Goal: Transaction & Acquisition: Download file/media

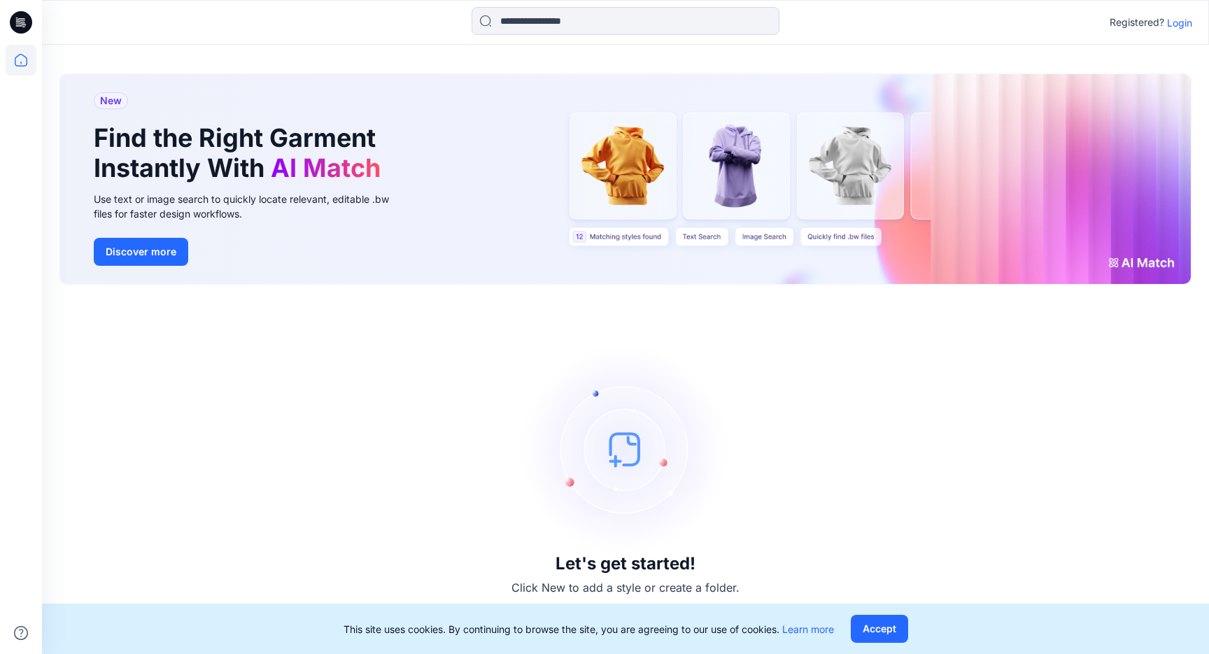
click at [1179, 17] on p "Login" at bounding box center [1179, 22] width 25 height 15
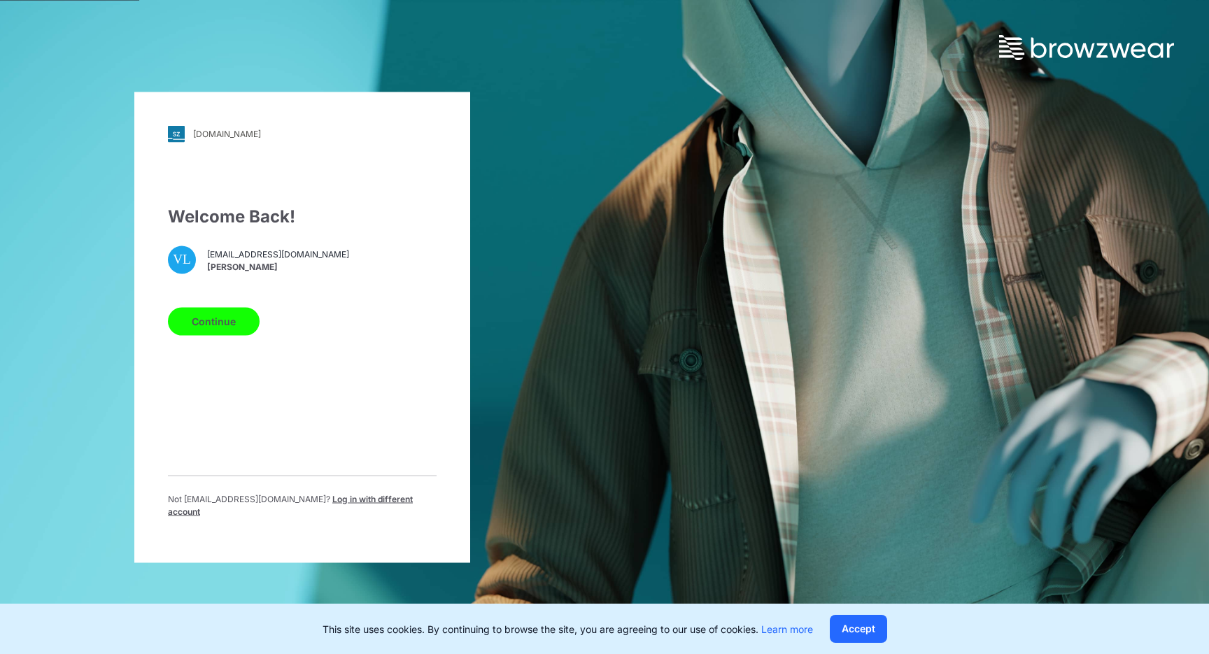
click at [323, 508] on span "Log in with different account" at bounding box center [290, 504] width 245 height 23
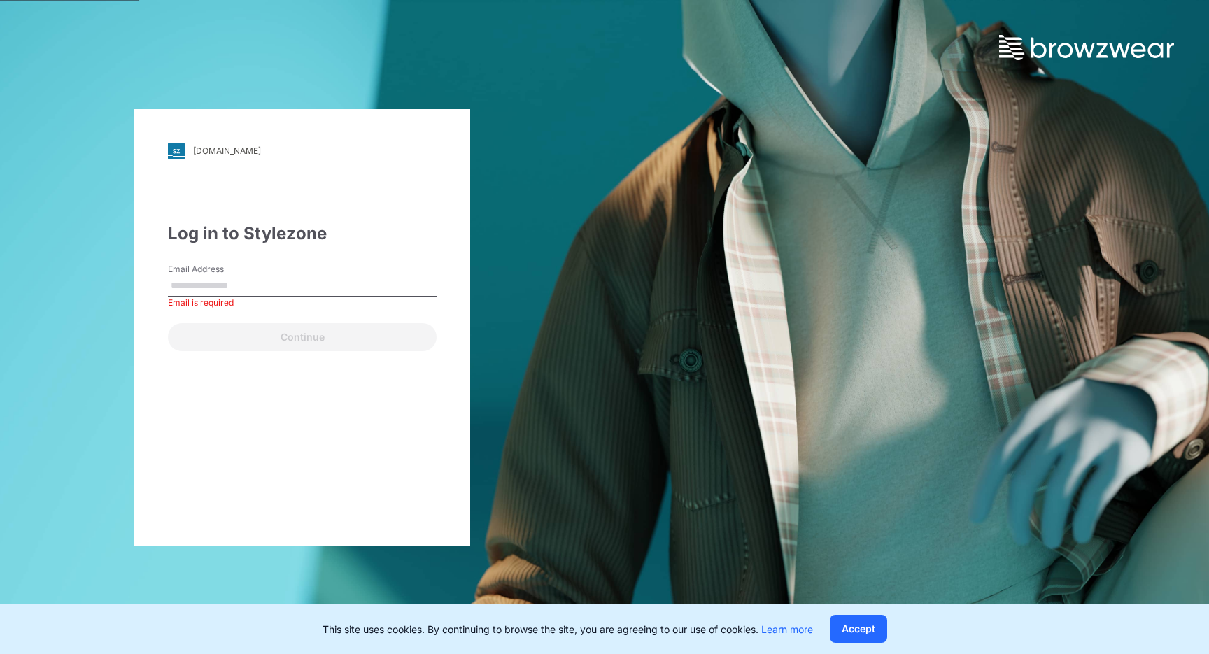
type input "**********"
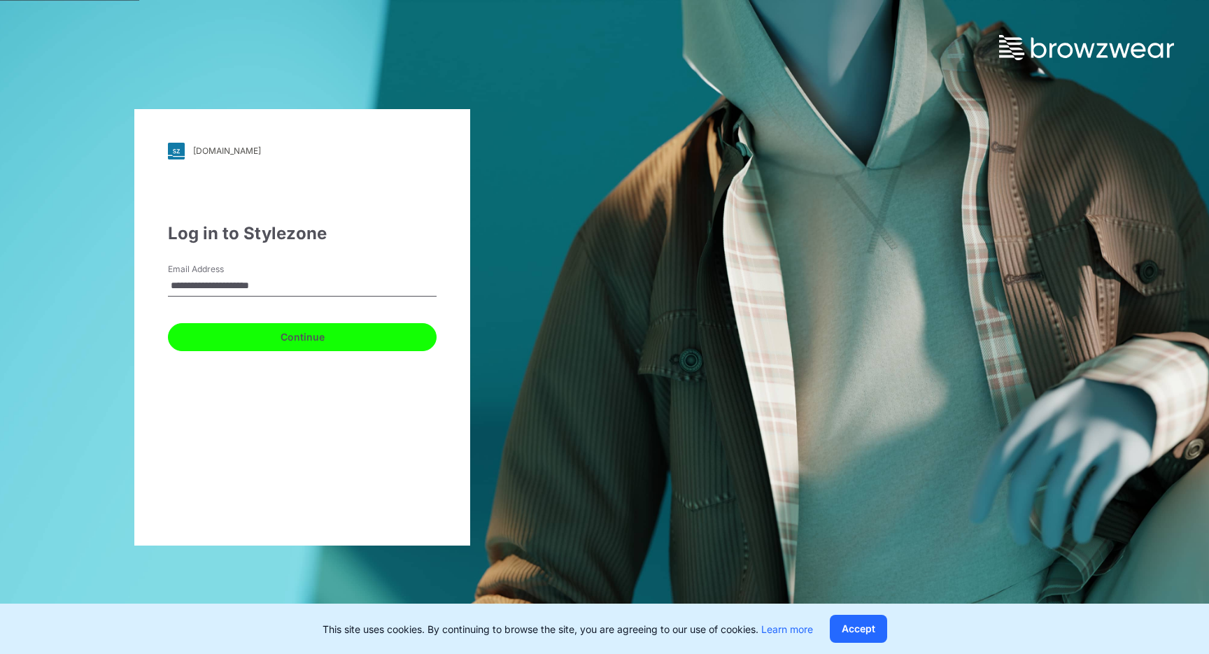
click at [294, 341] on button "Continue" at bounding box center [302, 337] width 269 height 28
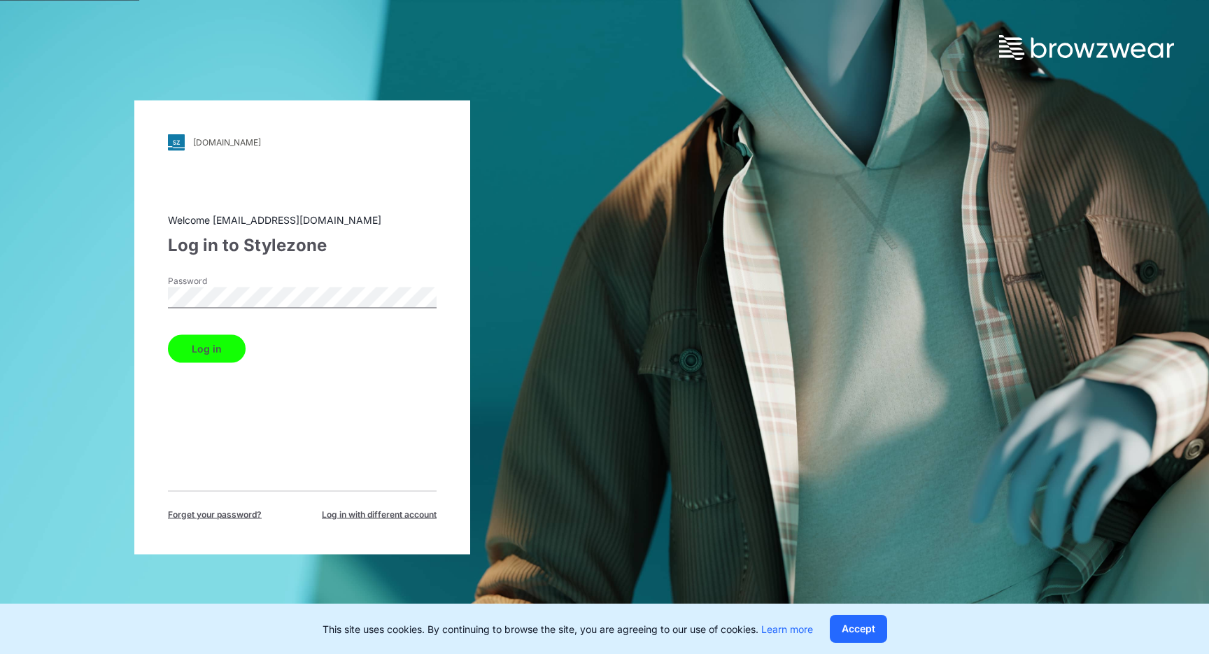
click at [209, 334] on button "Log in" at bounding box center [207, 348] width 78 height 28
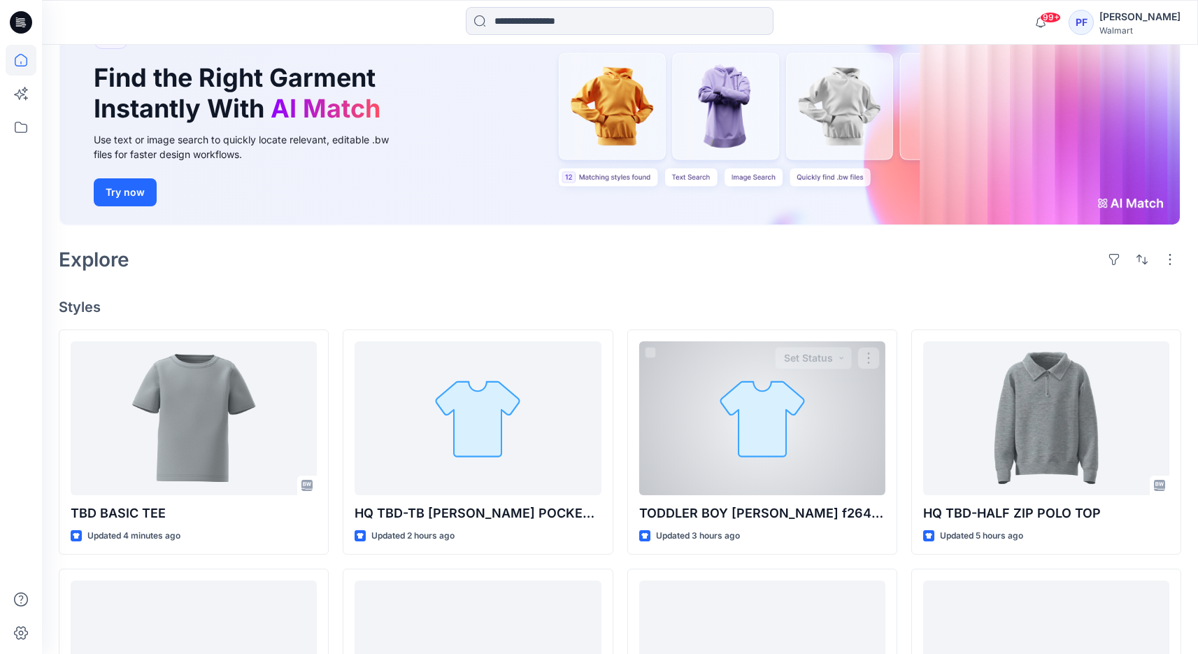
scroll to position [115, 0]
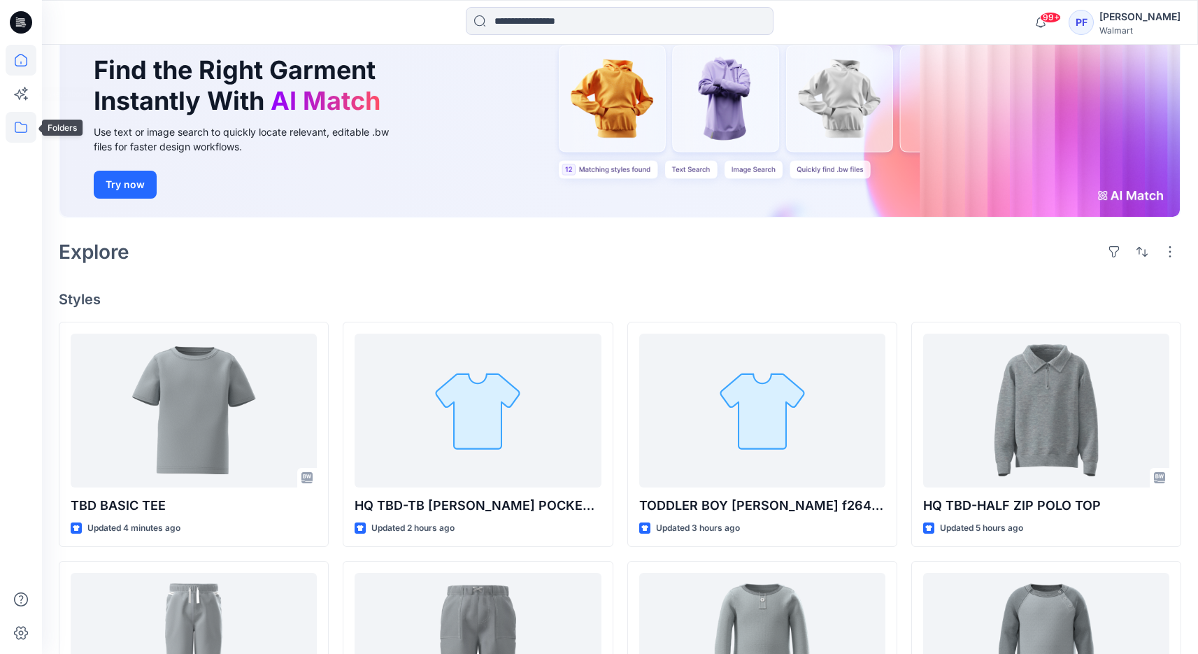
click at [17, 120] on icon at bounding box center [21, 127] width 31 height 31
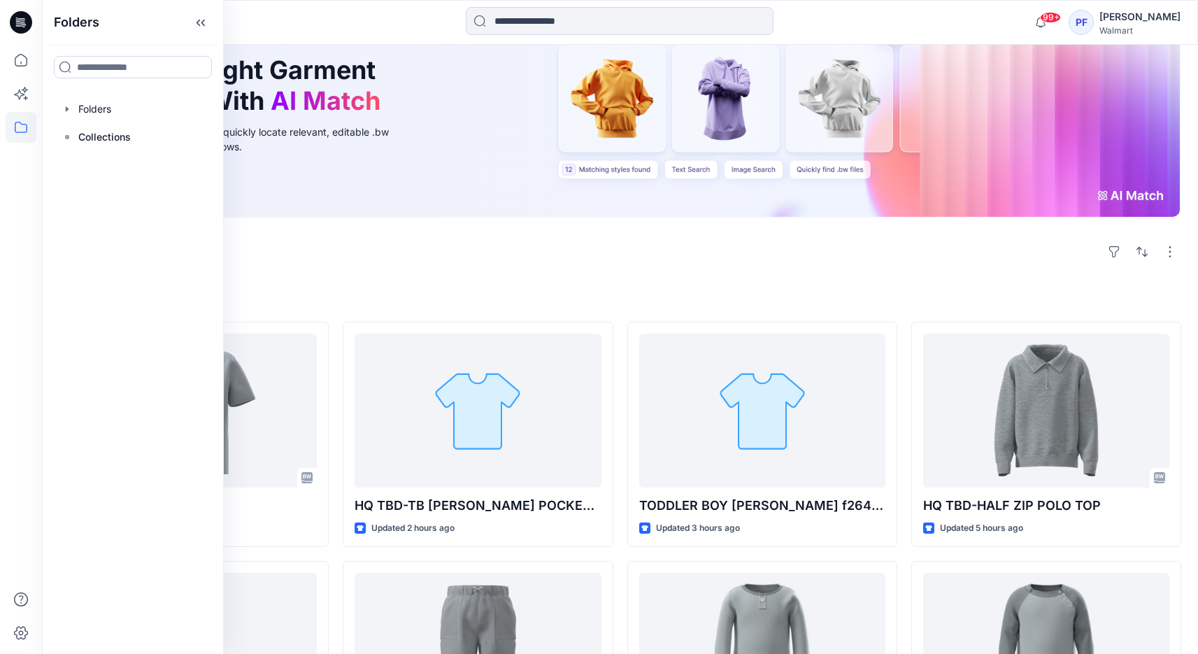
click at [692, 244] on div "Explore" at bounding box center [620, 252] width 1123 height 34
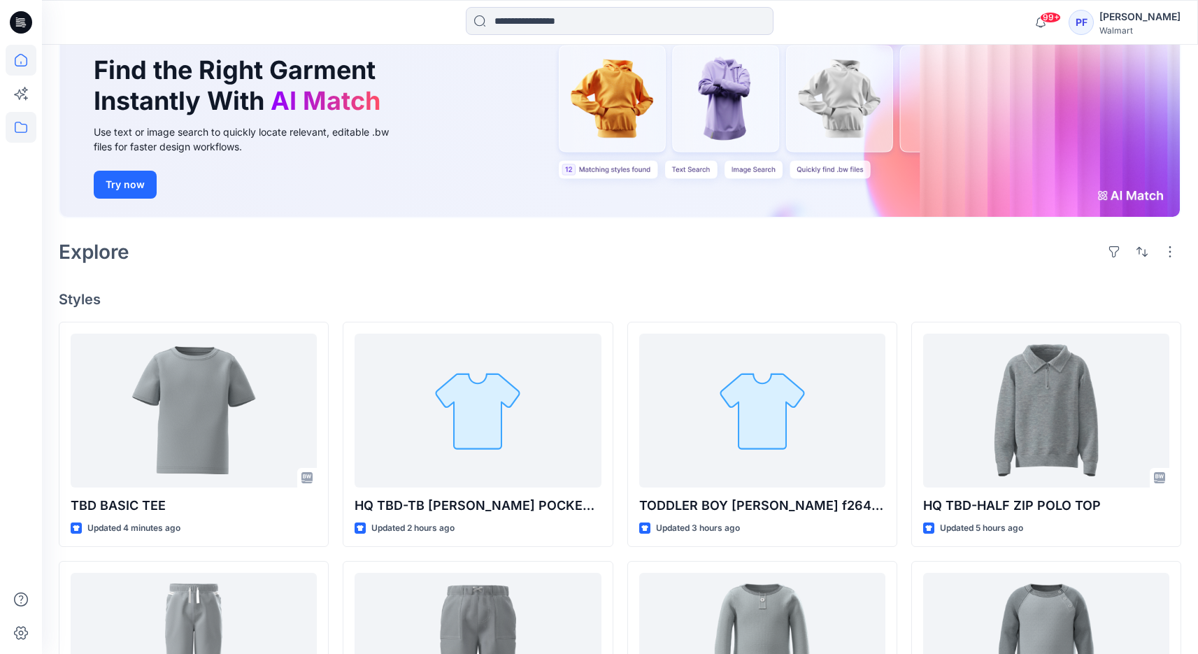
click at [8, 124] on icon at bounding box center [21, 127] width 31 height 31
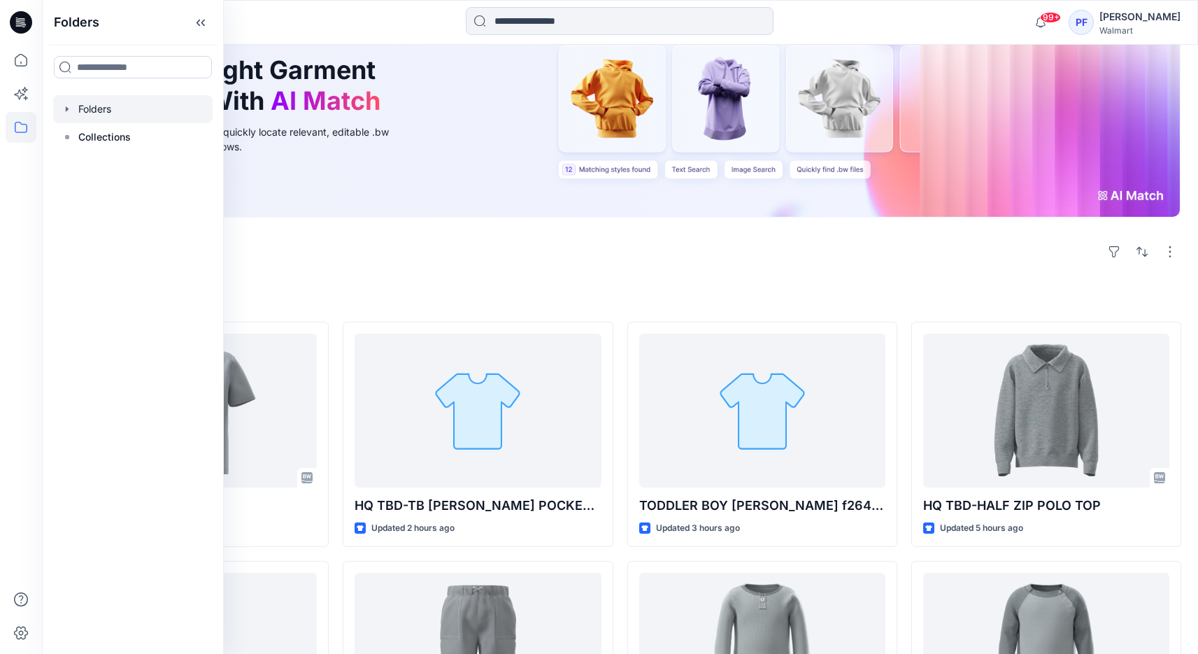
click at [110, 108] on div at bounding box center [132, 109] width 159 height 28
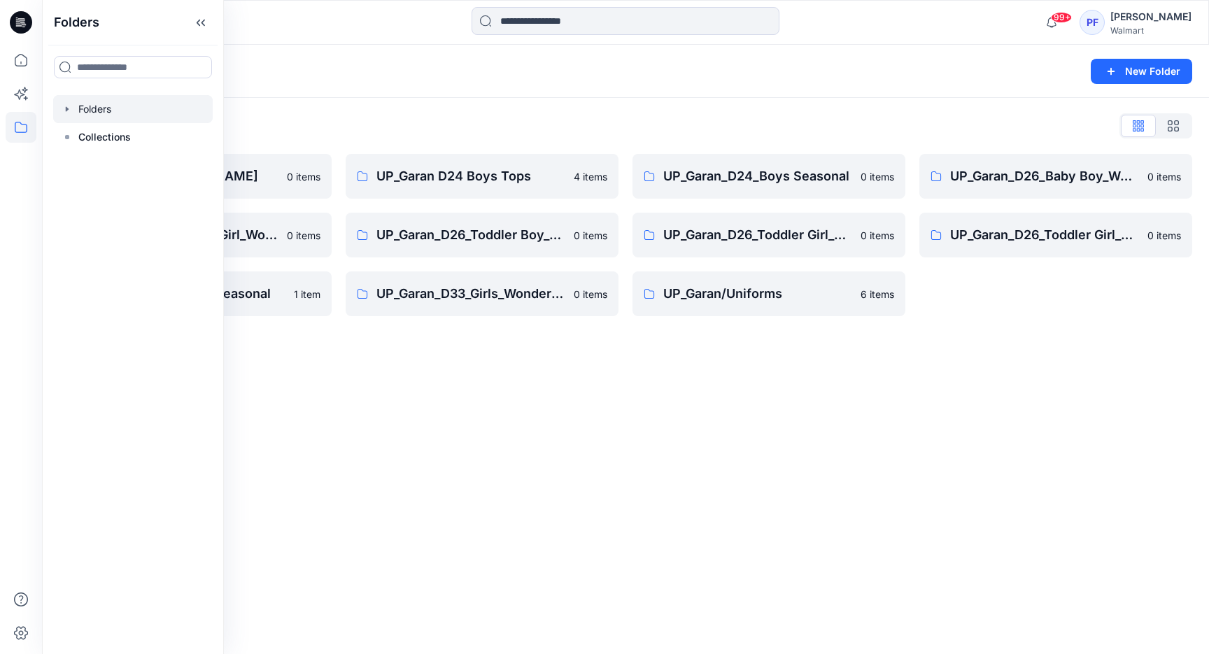
click at [632, 351] on div "Folders New Folder Folders List UP_Garan [PERSON_NAME] 0 items UP_Garan_D26_Bab…" at bounding box center [625, 349] width 1167 height 609
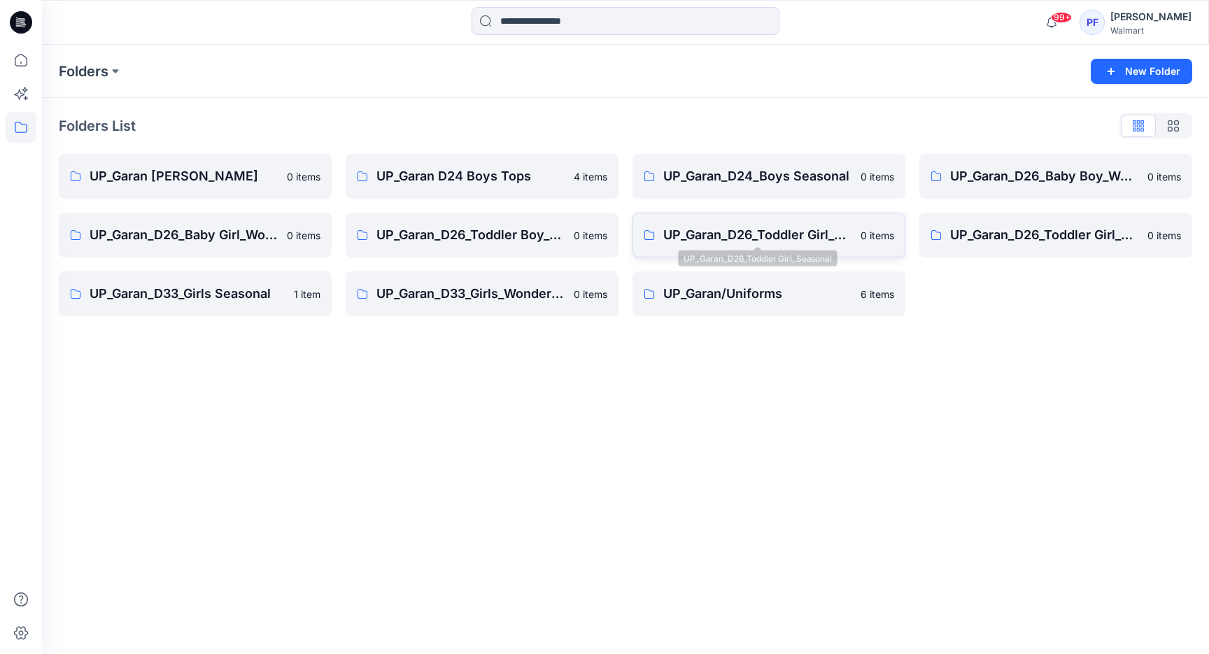
click at [826, 243] on p "UP_Garan_D26_Toddler Girl_Seasonal" at bounding box center [757, 235] width 189 height 20
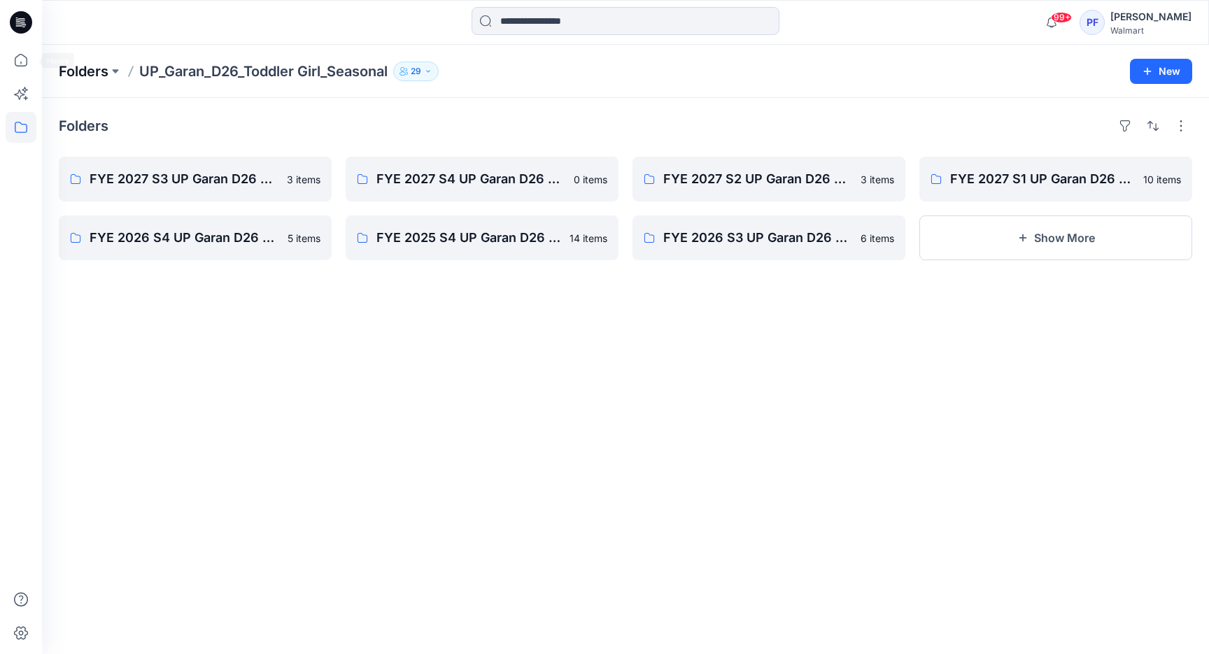
click at [71, 74] on p "Folders" at bounding box center [84, 72] width 50 height 20
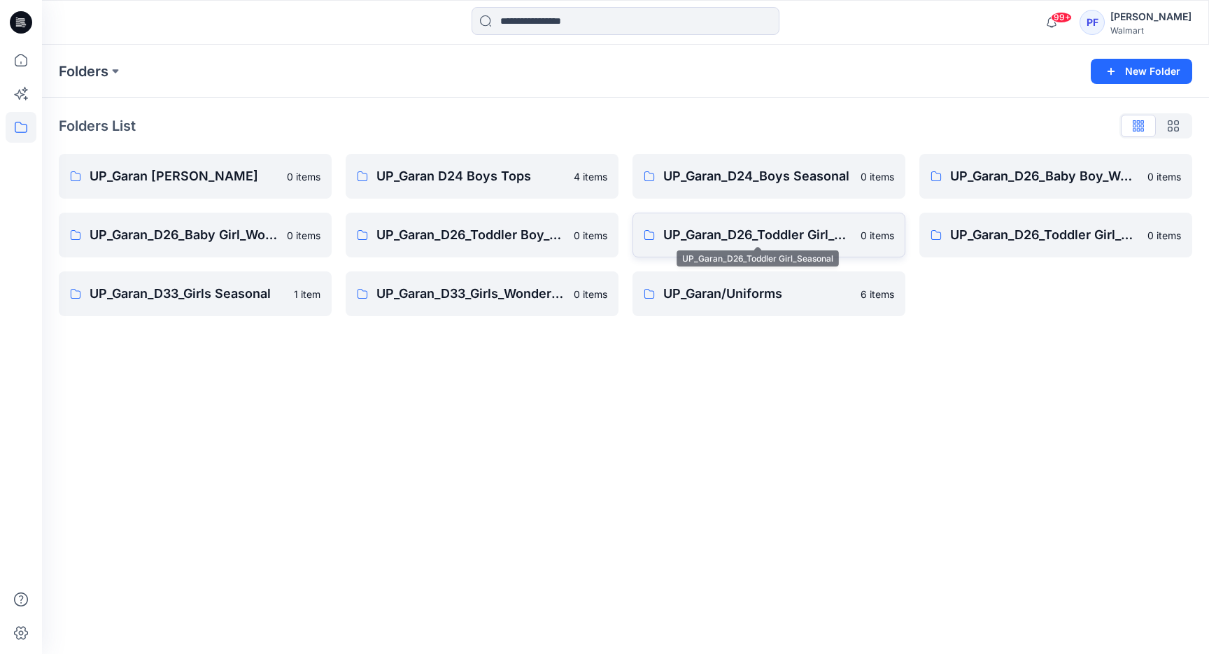
click at [806, 223] on link "UP_Garan_D26_Toddler Girl_Seasonal 0 items" at bounding box center [768, 235] width 273 height 45
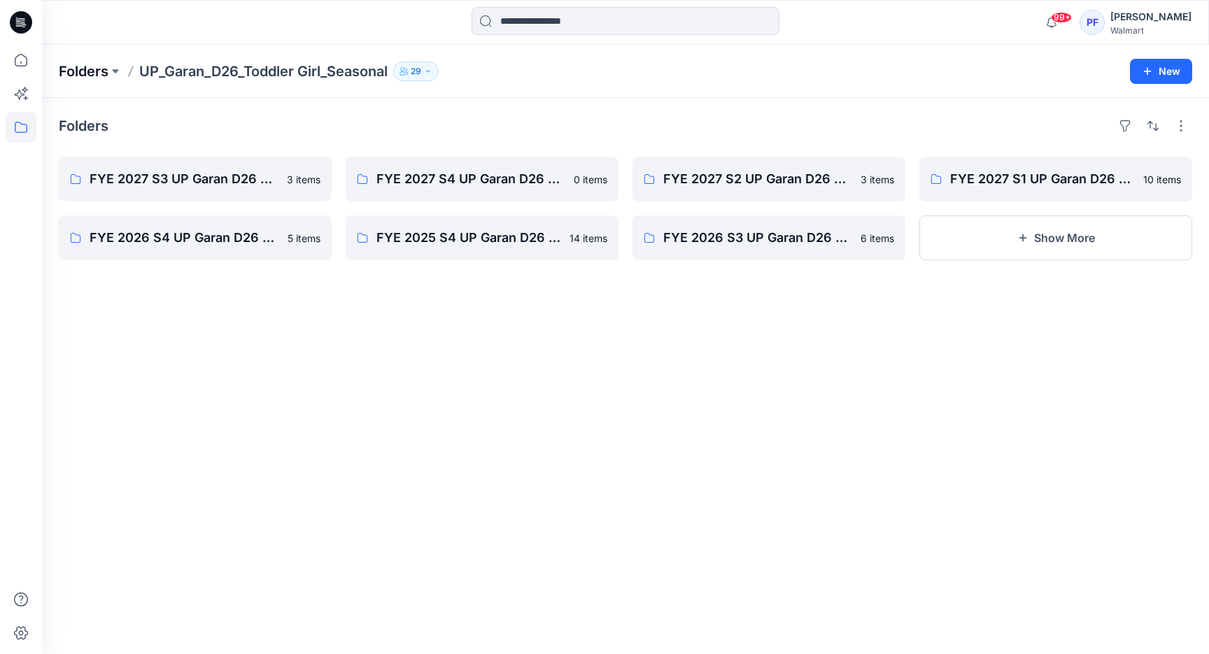
click at [71, 66] on p "Folders" at bounding box center [84, 72] width 50 height 20
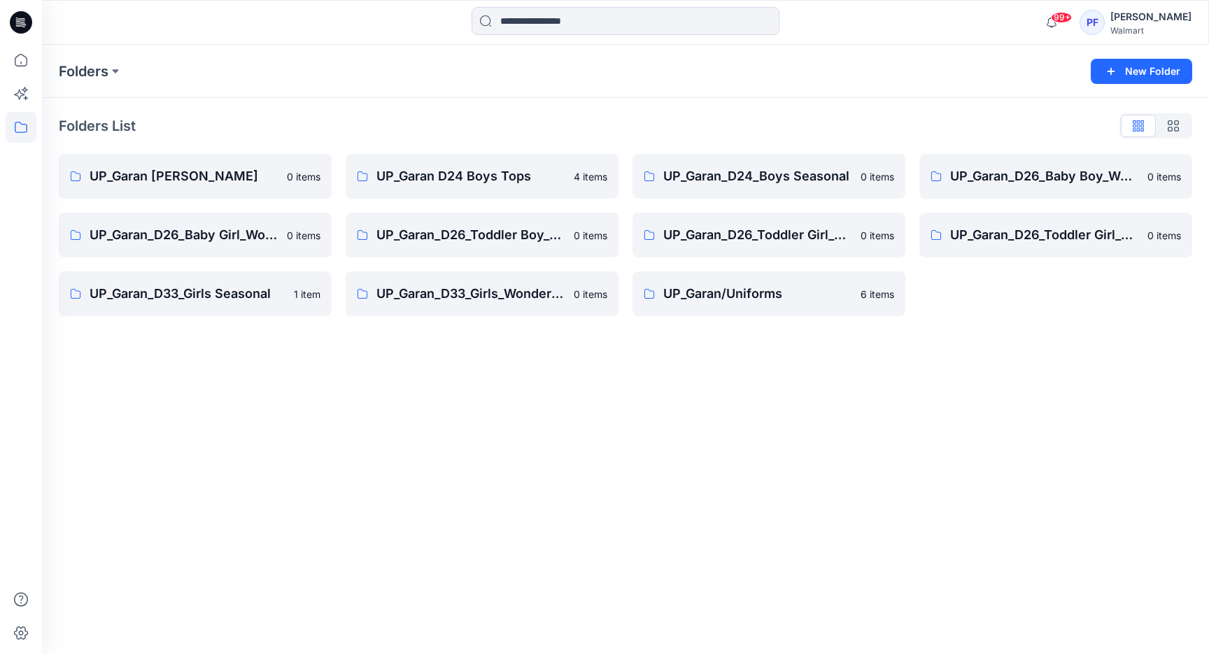
click at [673, 422] on div "Folders New Folder Folders List UP_Garan [PERSON_NAME] 0 items UP_Garan_D26_Bab…" at bounding box center [625, 349] width 1167 height 609
click at [459, 254] on link "UP_Garan_D26_Toddler Boy_Wonder_Nation 0 items" at bounding box center [482, 235] width 273 height 45
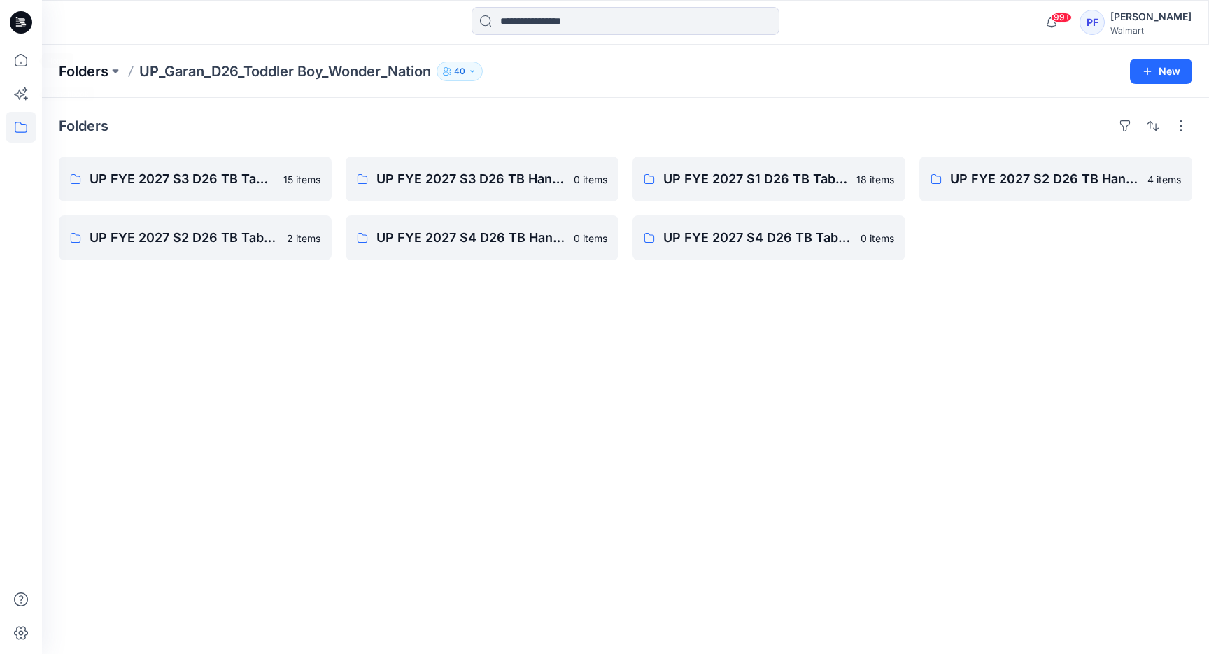
click at [70, 71] on p "Folders" at bounding box center [84, 72] width 50 height 20
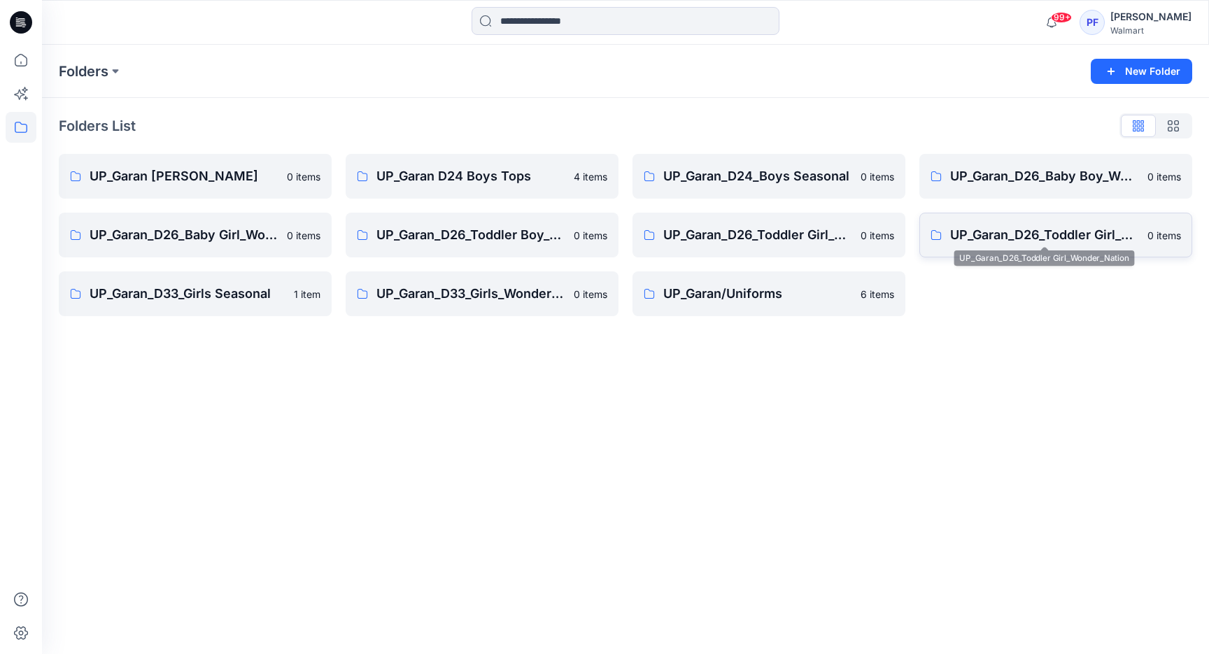
click at [1043, 224] on link "UP_Garan_D26_Toddler Girl_Wonder_Nation 0 items" at bounding box center [1055, 235] width 273 height 45
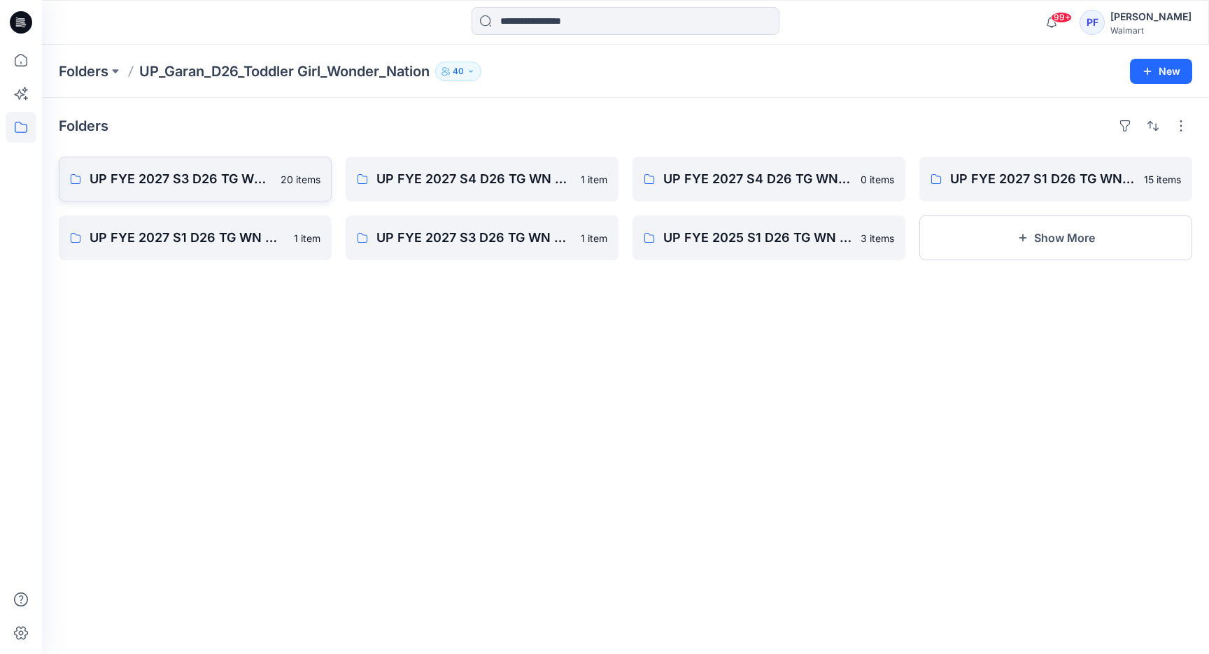
click at [243, 187] on p "UP FYE 2027 S3 D26 TG WN Table Garan" at bounding box center [181, 179] width 183 height 20
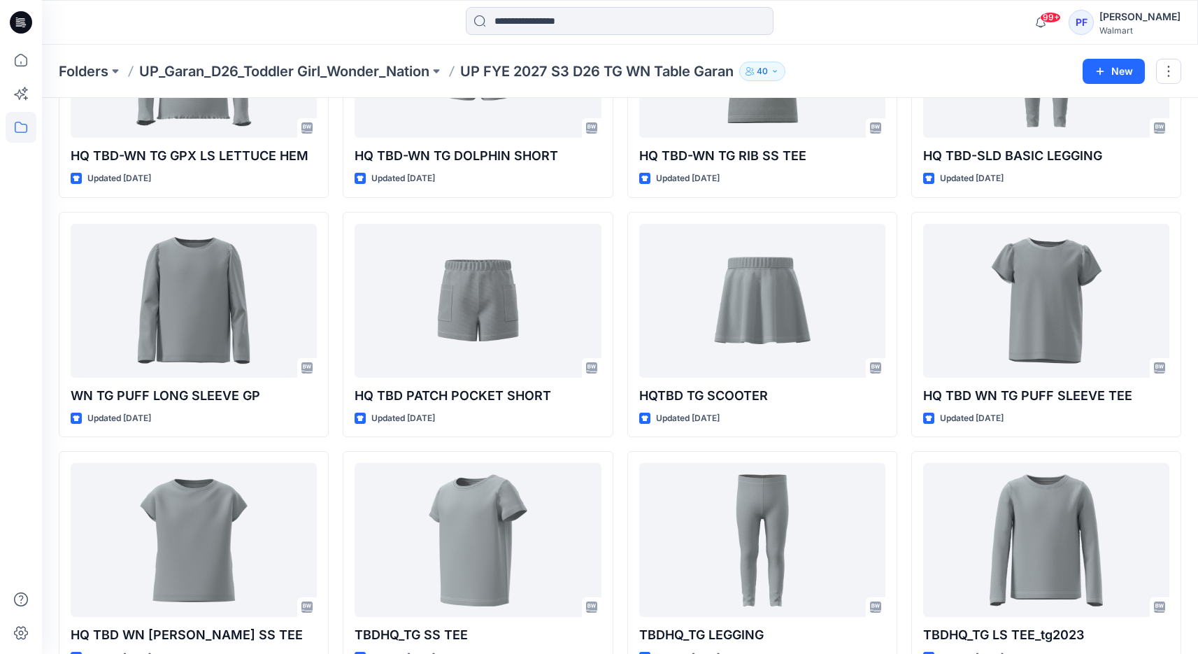
scroll to position [679, 0]
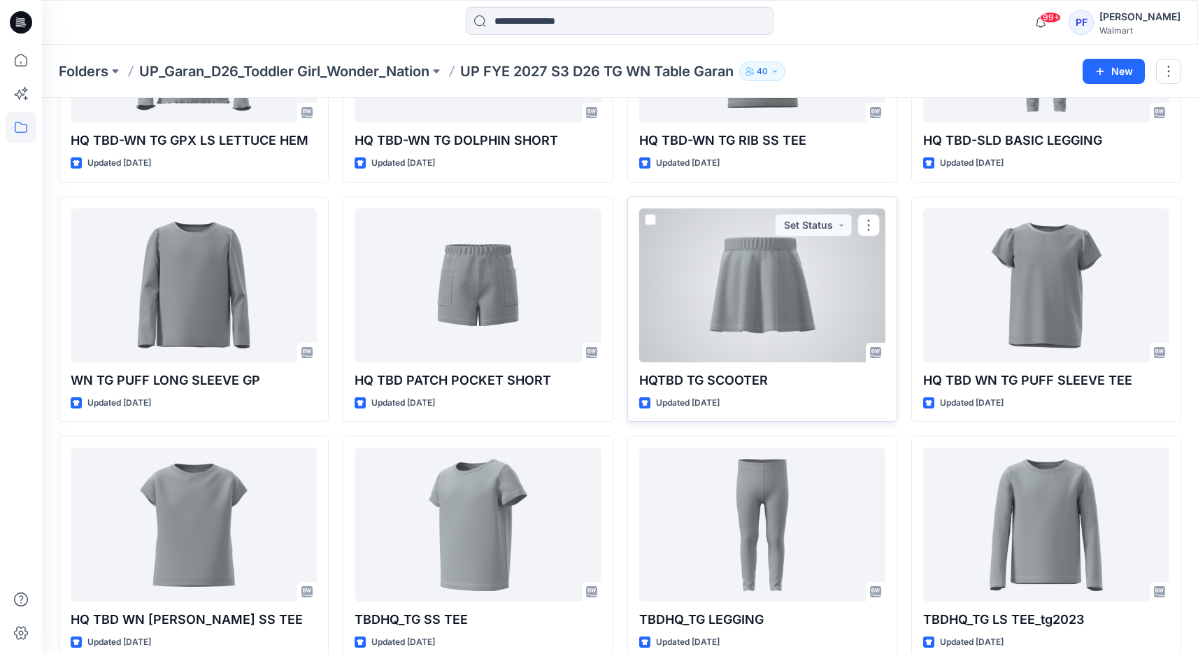
click at [736, 299] on div at bounding box center [762, 285] width 246 height 154
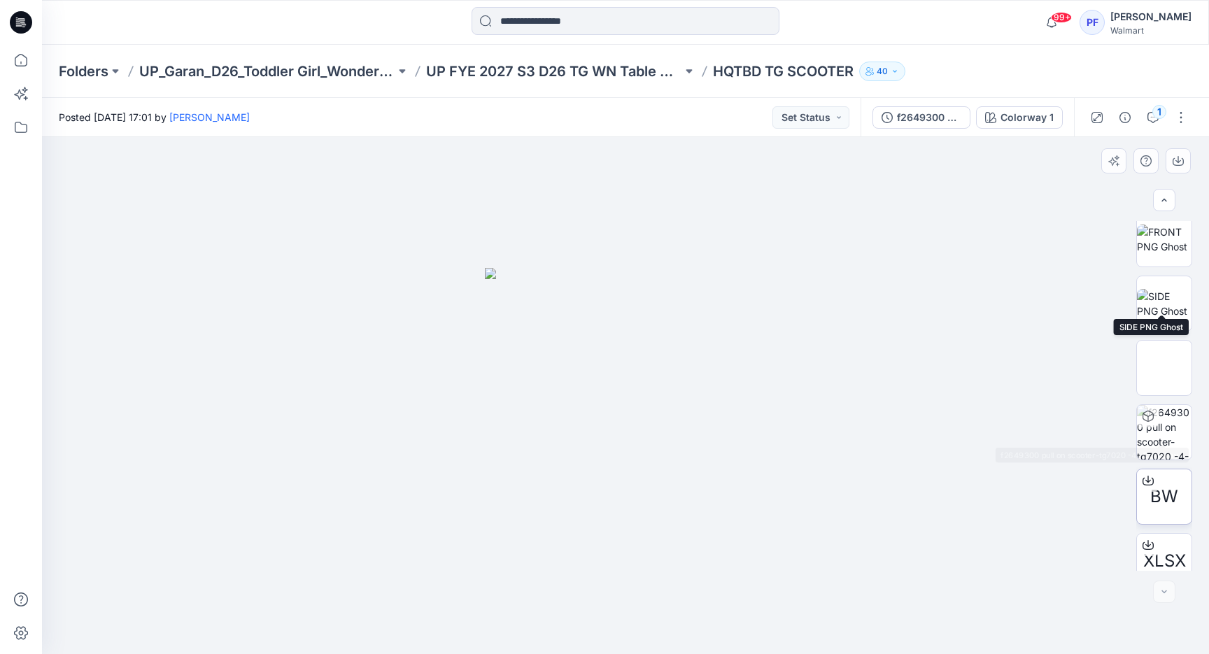
scroll to position [157, 0]
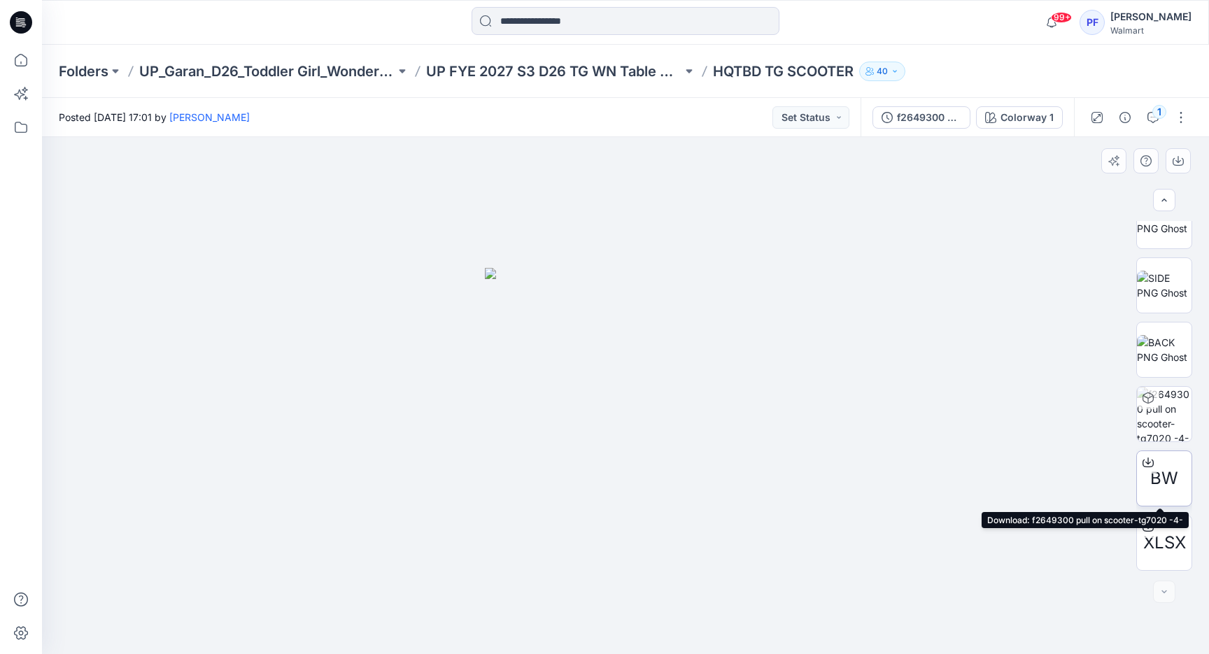
click at [1142, 460] on icon at bounding box center [1147, 462] width 11 height 11
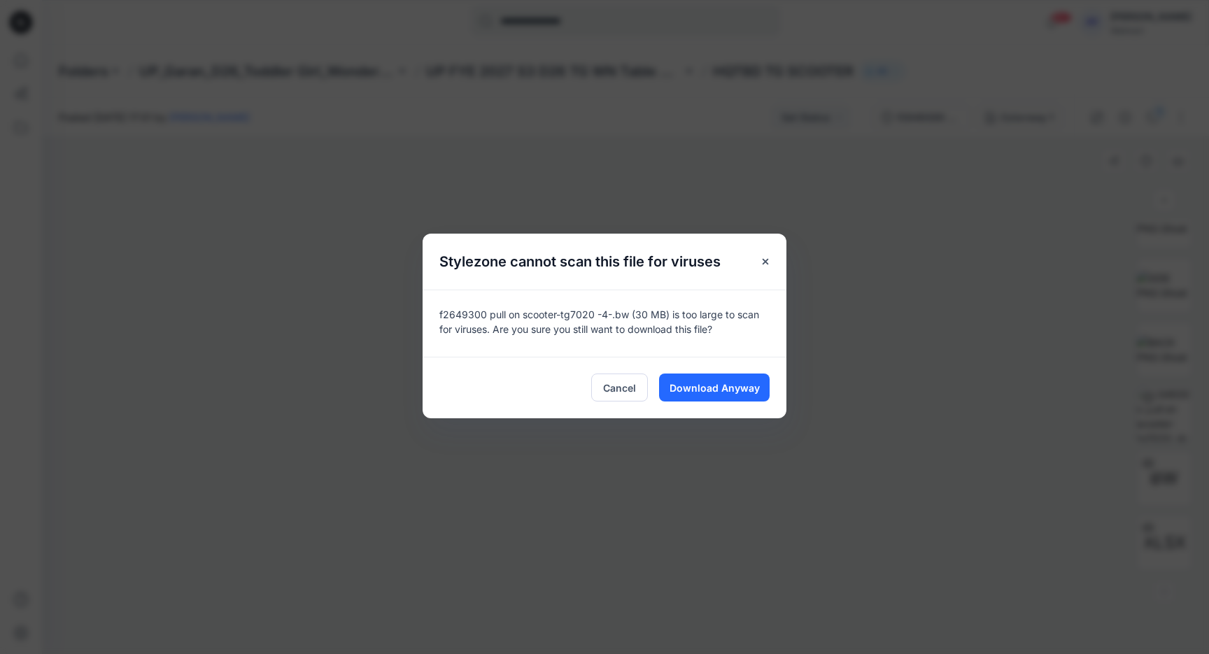
click at [667, 445] on div "Stylezone cannot scan this file for viruses f2649300 pull on scooter-tg7020 -4-…" at bounding box center [604, 327] width 1209 height 654
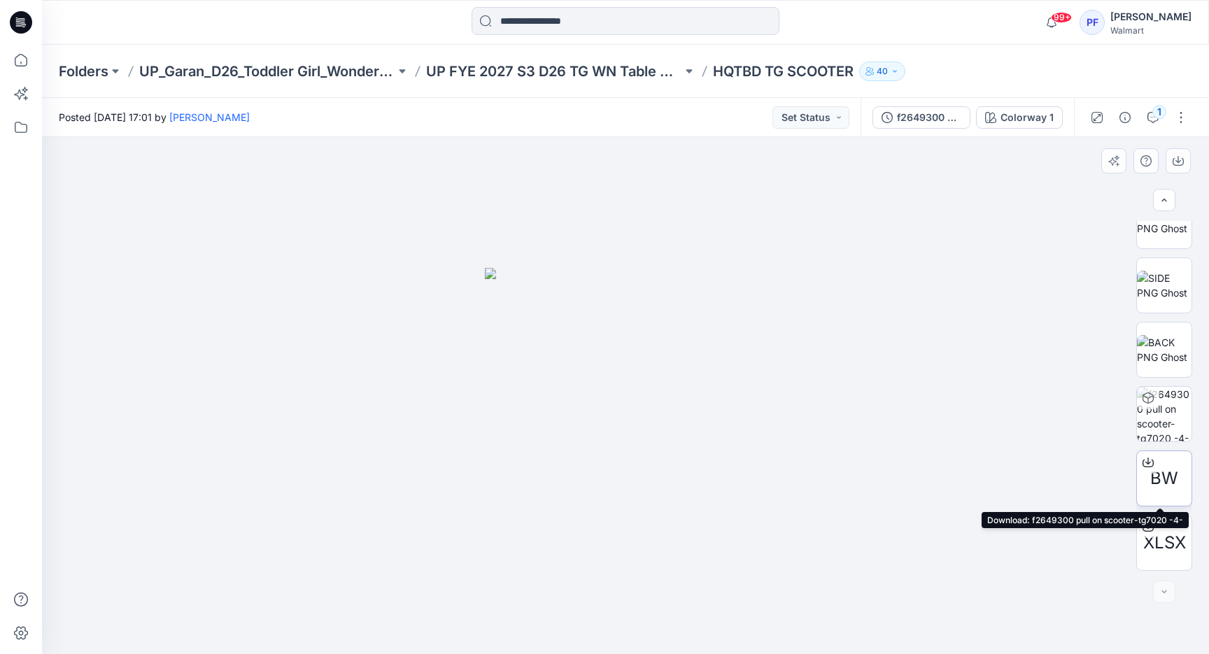
click at [1151, 461] on div at bounding box center [1148, 462] width 22 height 22
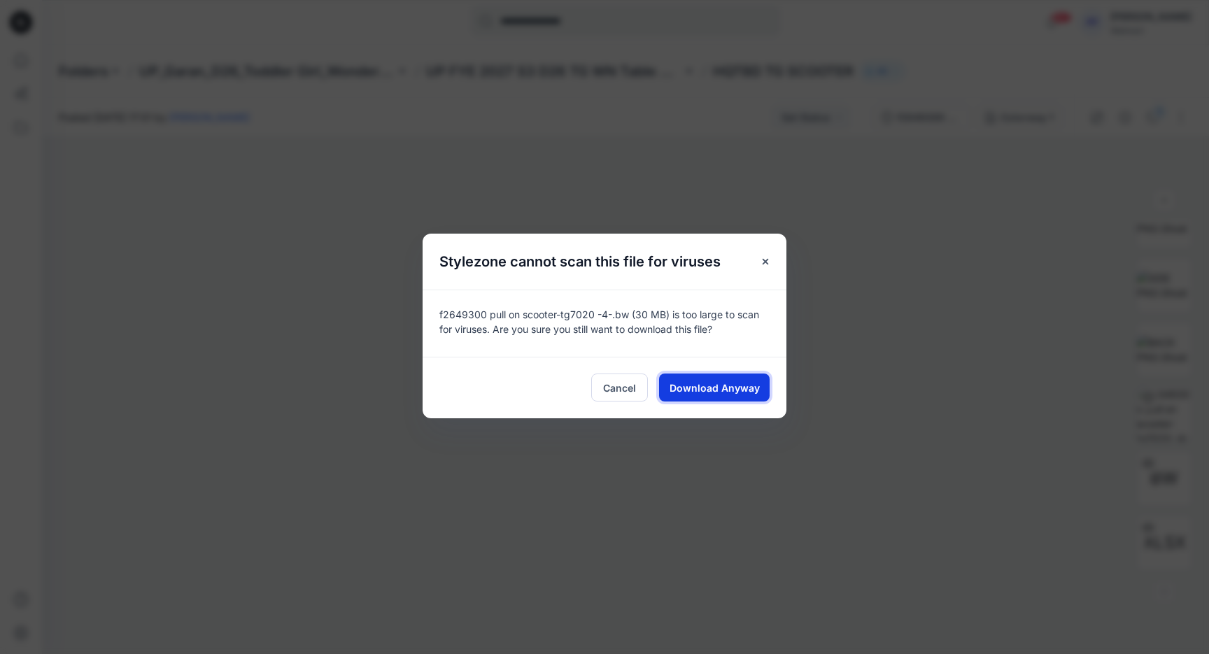
click at [718, 386] on span "Download Anyway" at bounding box center [714, 387] width 90 height 15
